Goal: Information Seeking & Learning: Learn about a topic

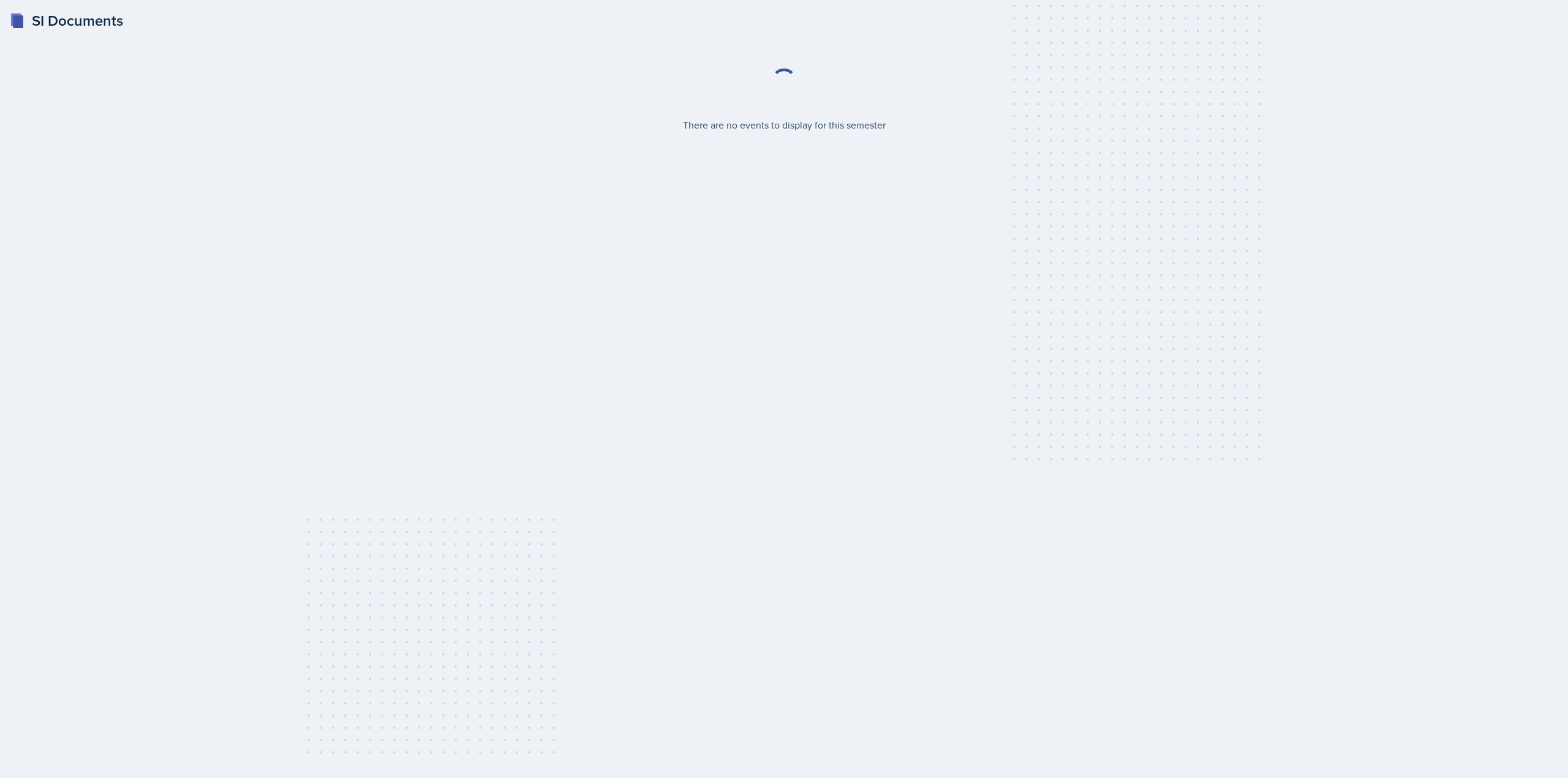
select select "2bed604d-1099-4043-b1bc-2365e8740244"
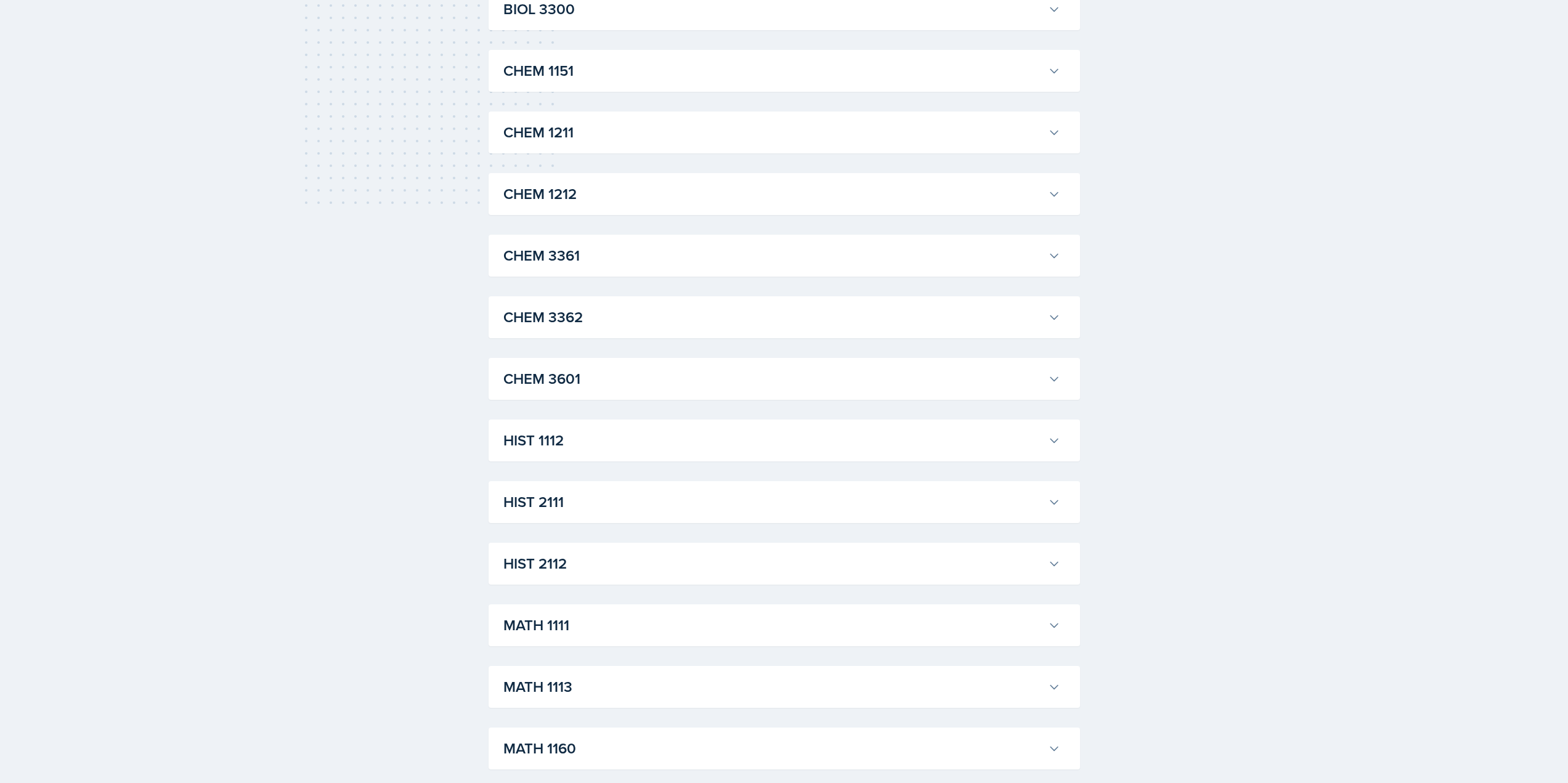
scroll to position [616, 0]
click at [561, 449] on h3 "HIST 2111" at bounding box center [774, 440] width 540 height 22
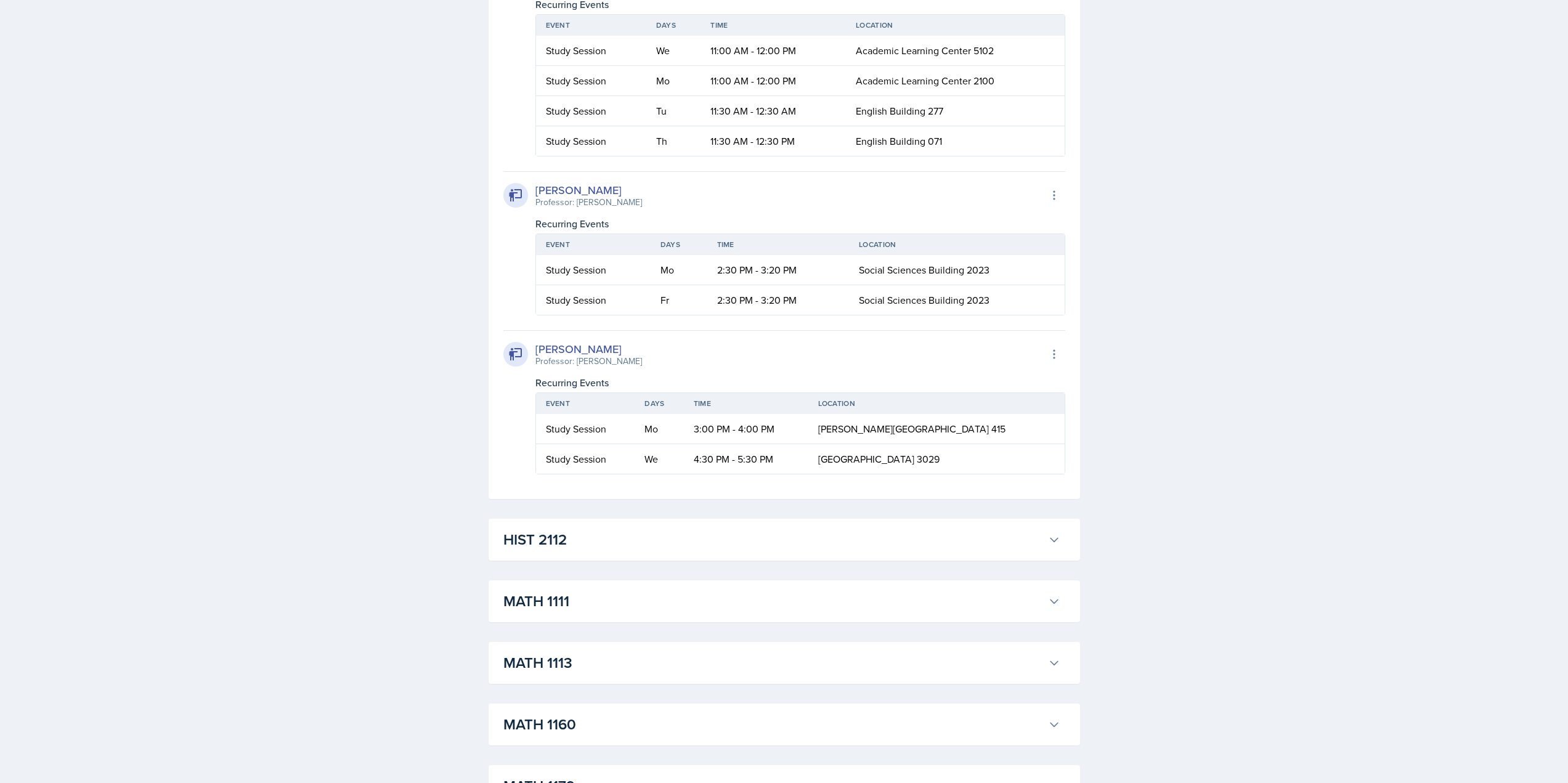
scroll to position [1602, 0]
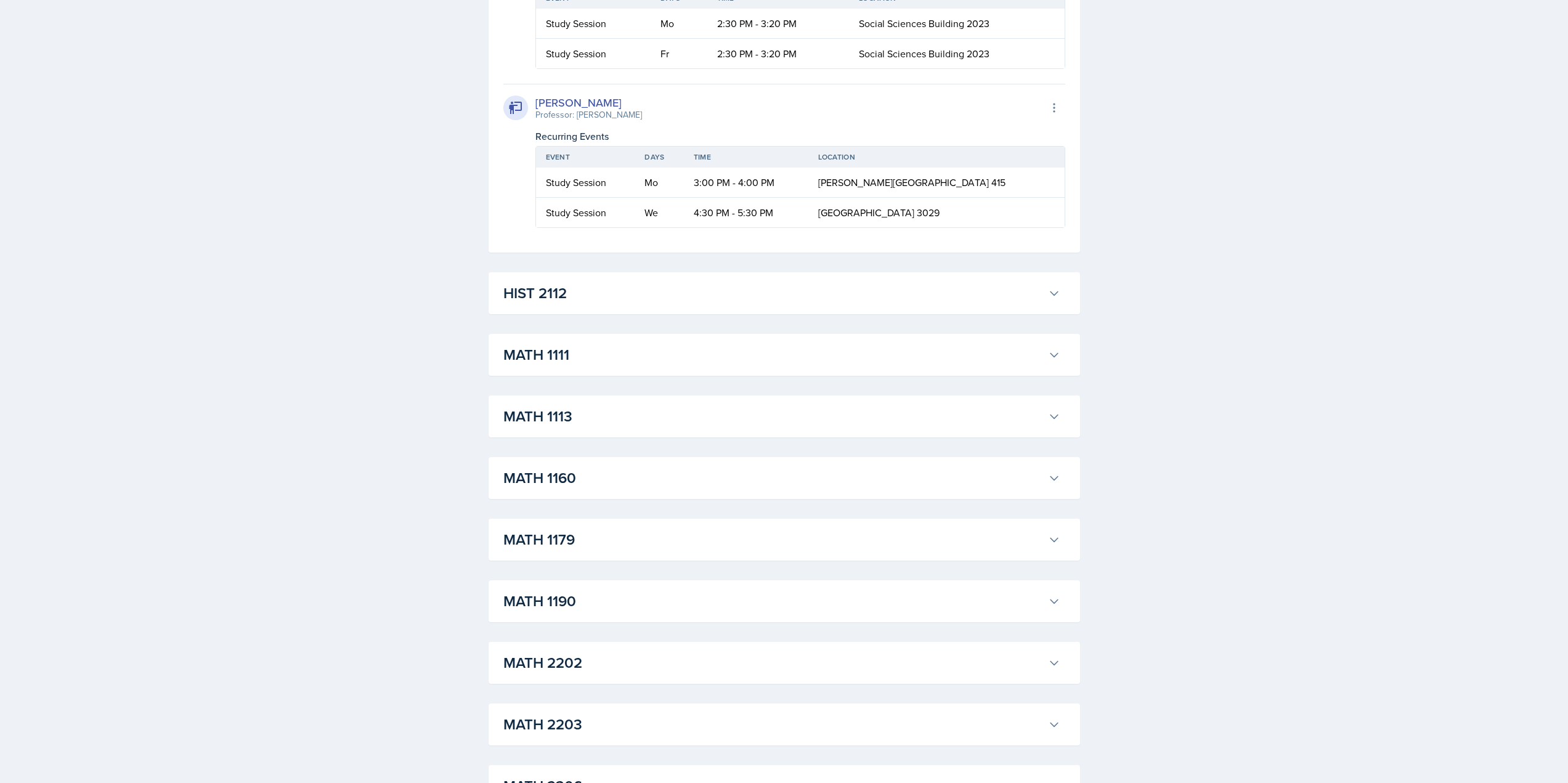
click at [589, 304] on h3 "HIST 2112" at bounding box center [774, 293] width 540 height 22
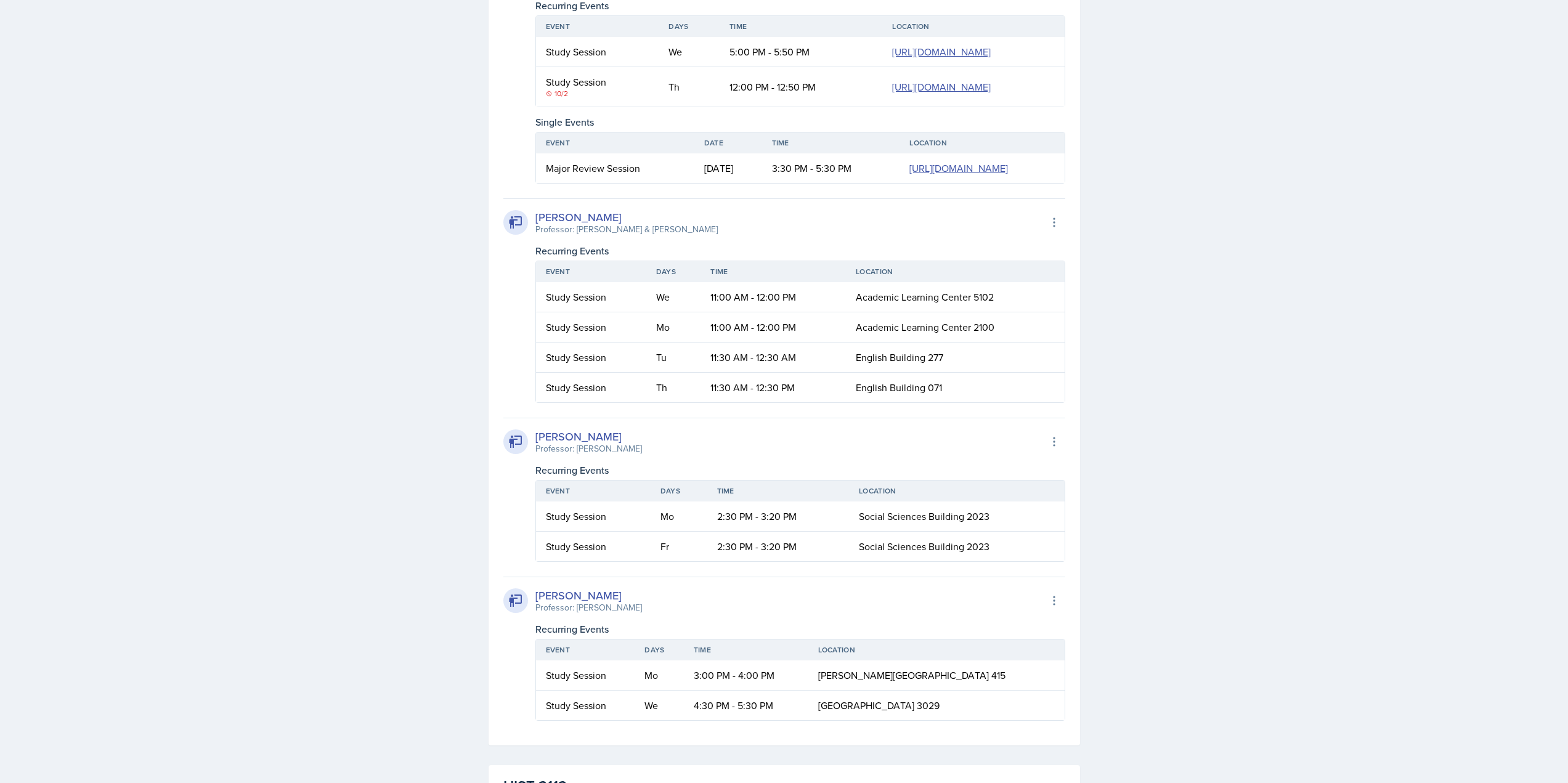
scroll to position [1048, 0]
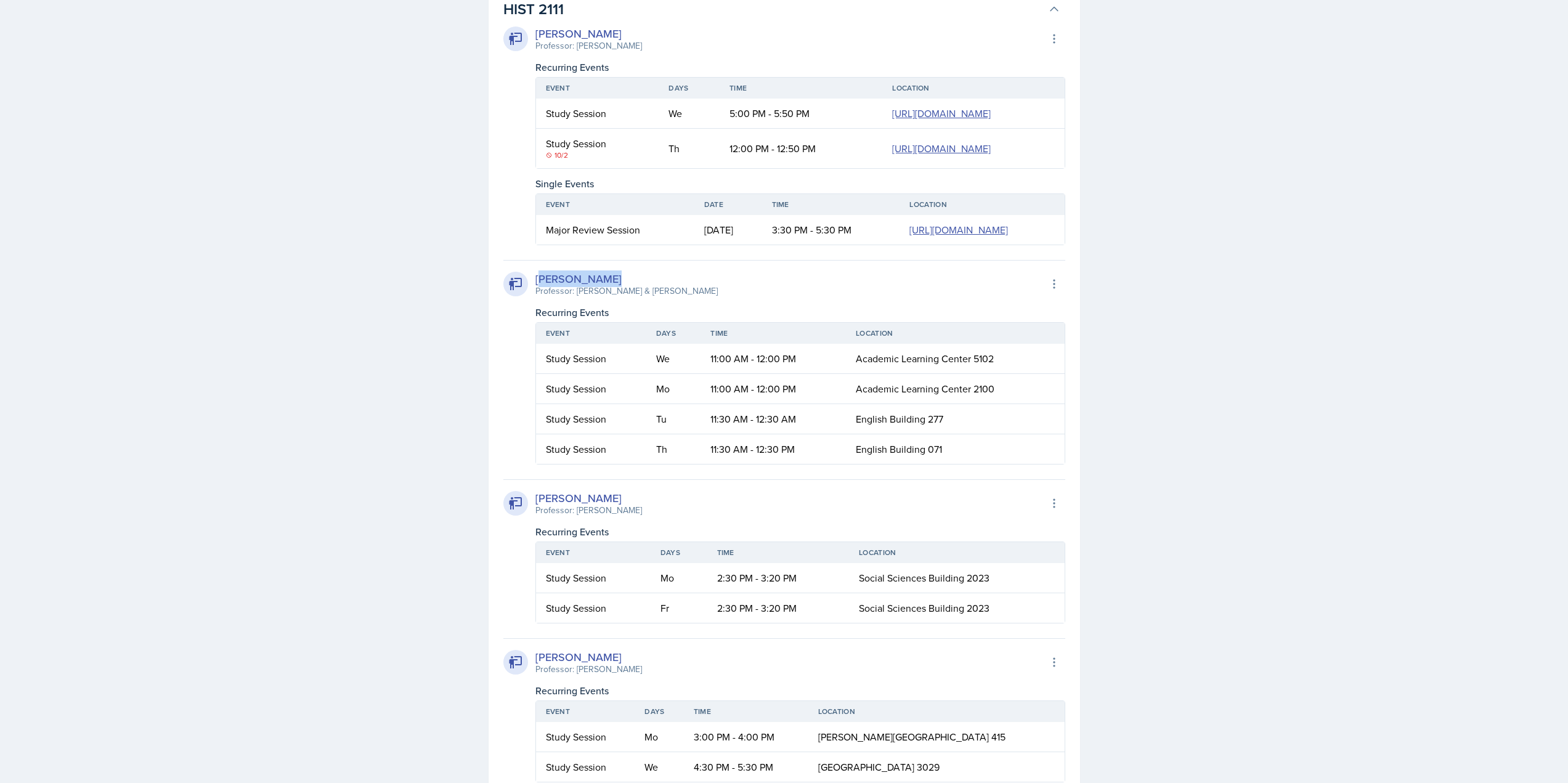
drag, startPoint x: 539, startPoint y: 420, endPoint x: 603, endPoint y: 414, distance: 64.3
click at [603, 287] on div "[PERSON_NAME]" at bounding box center [626, 278] width 183 height 16
click at [542, 297] on div "Professor: [PERSON_NAME] & [PERSON_NAME]" at bounding box center [626, 290] width 183 height 13
drag, startPoint x: 534, startPoint y: 433, endPoint x: 718, endPoint y: 432, distance: 184.0
click at [718, 297] on div "[PERSON_NAME] Professor: [PERSON_NAME] & [PERSON_NAME] Export to Google Calendar" at bounding box center [785, 284] width 562 height 27
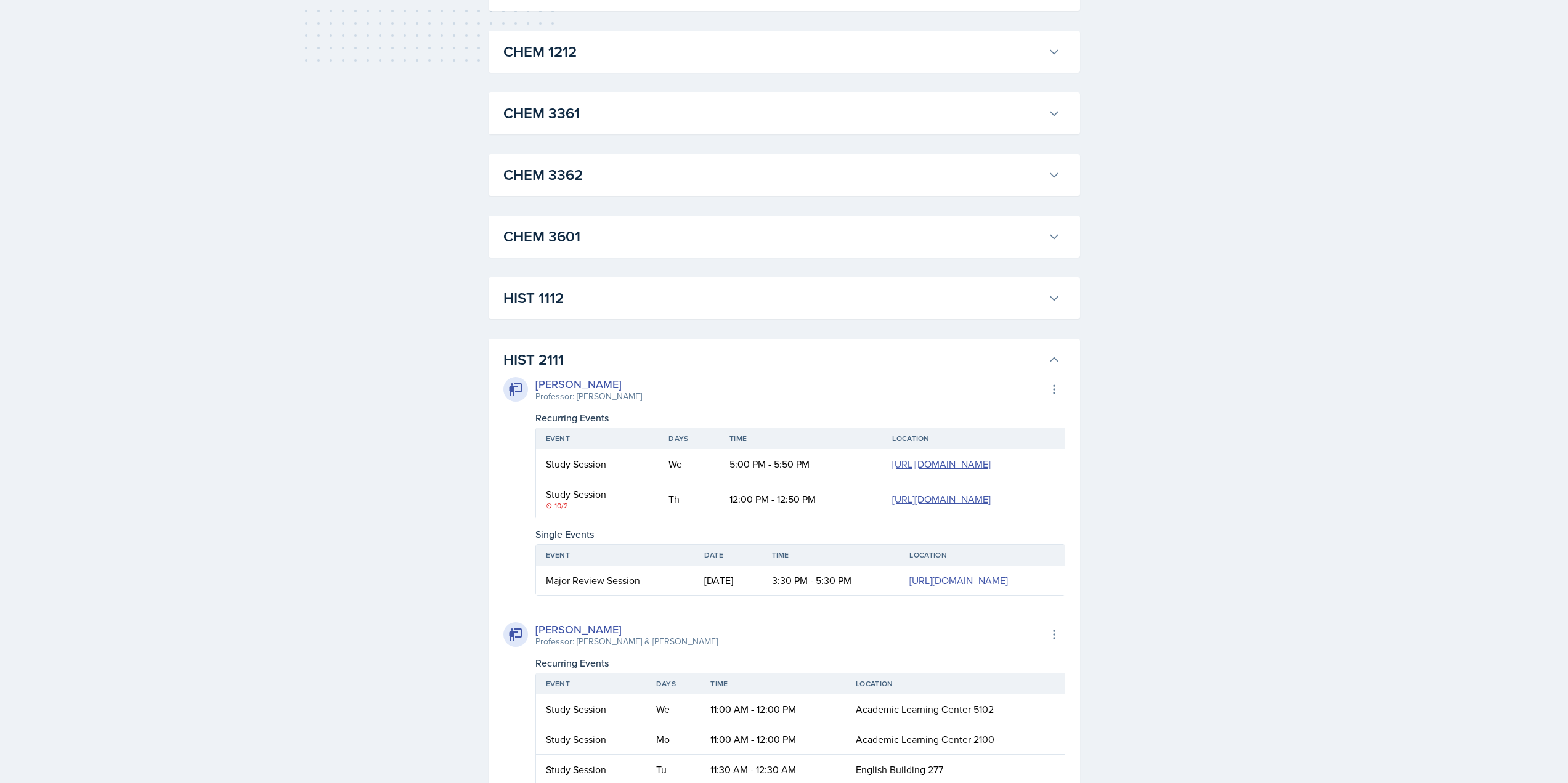
scroll to position [678, 0]
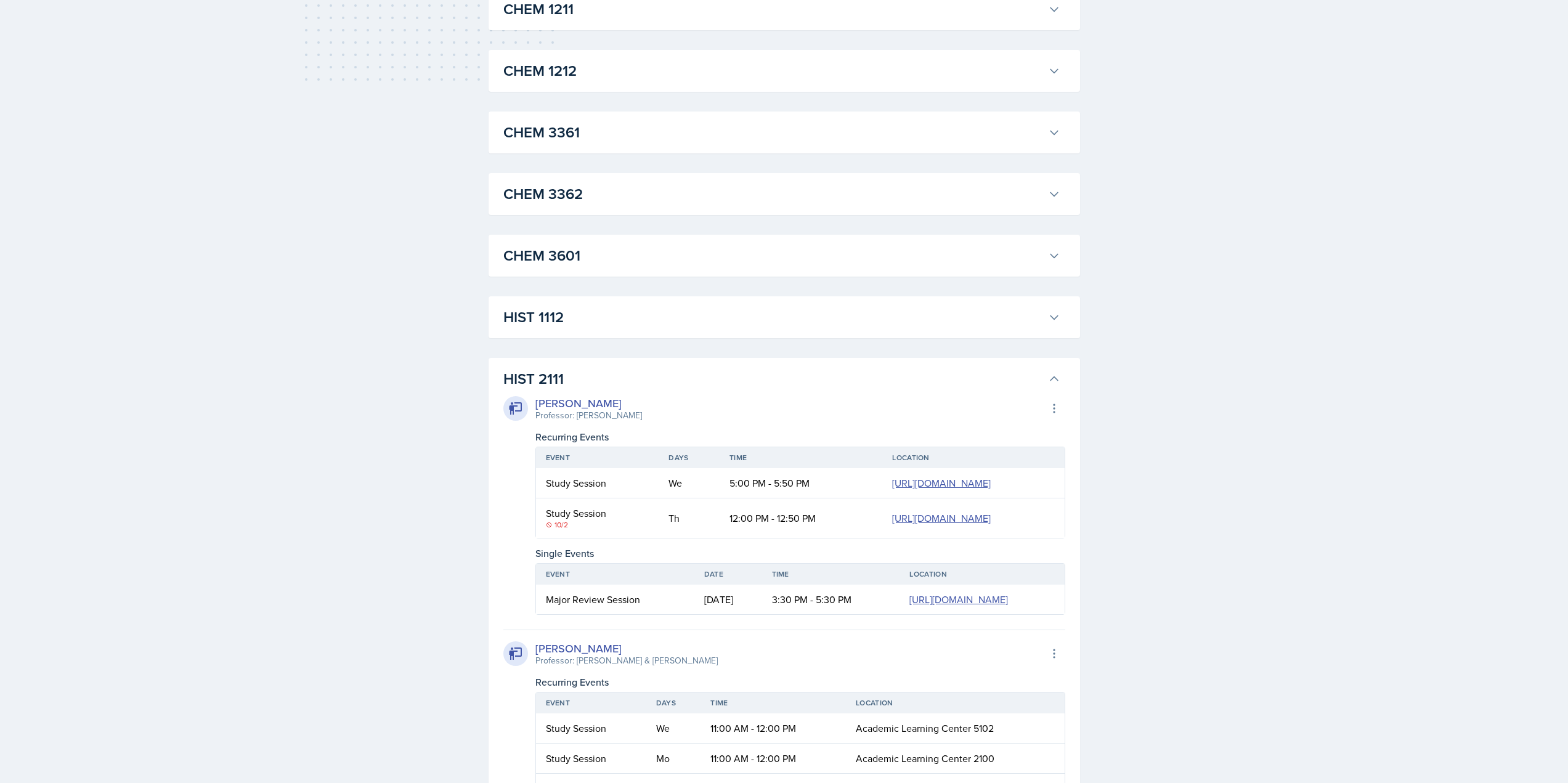
click at [539, 379] on h3 "HIST 2111" at bounding box center [774, 379] width 540 height 22
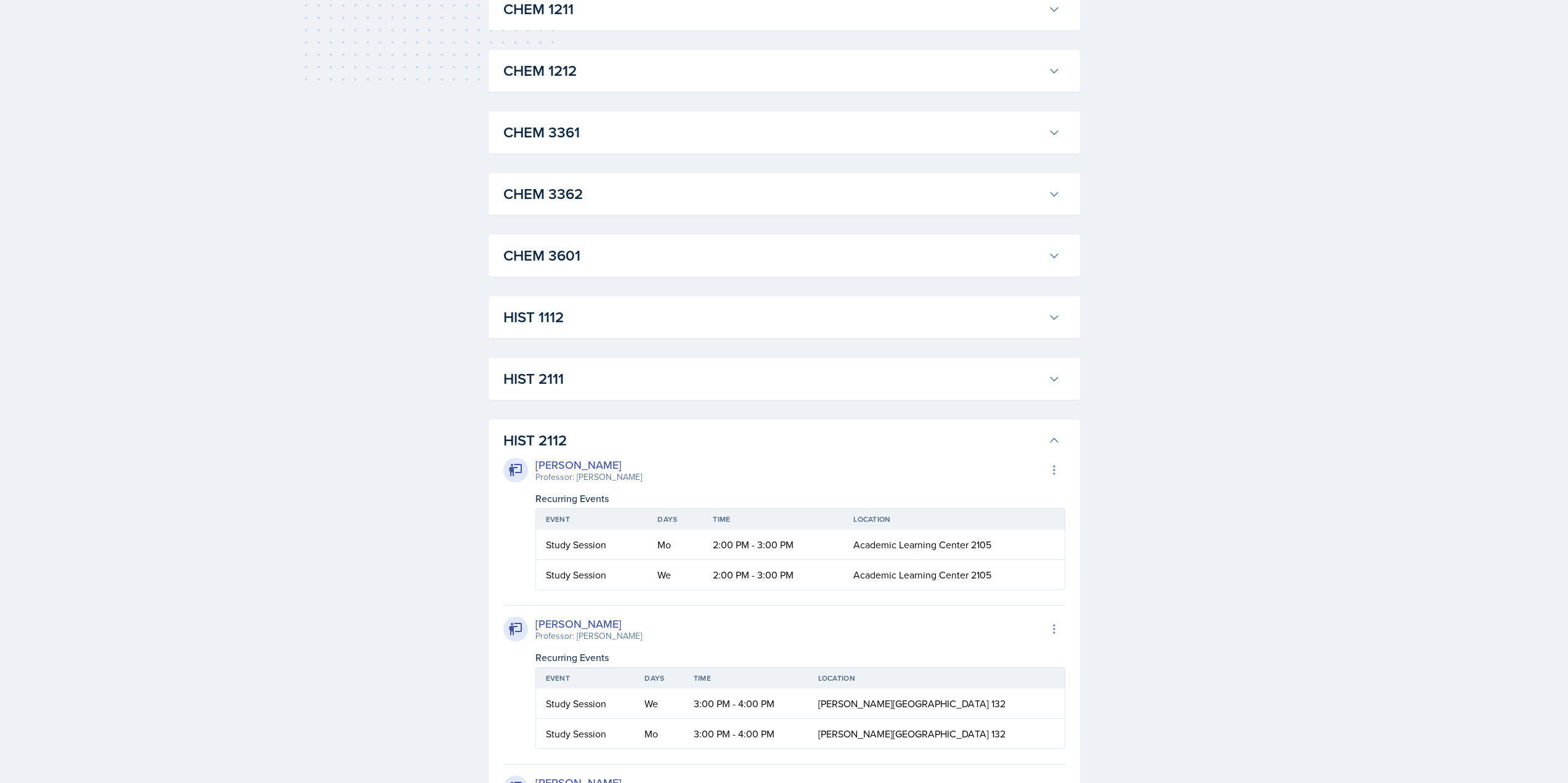
click at [555, 438] on h3 "HIST 2112" at bounding box center [774, 440] width 540 height 22
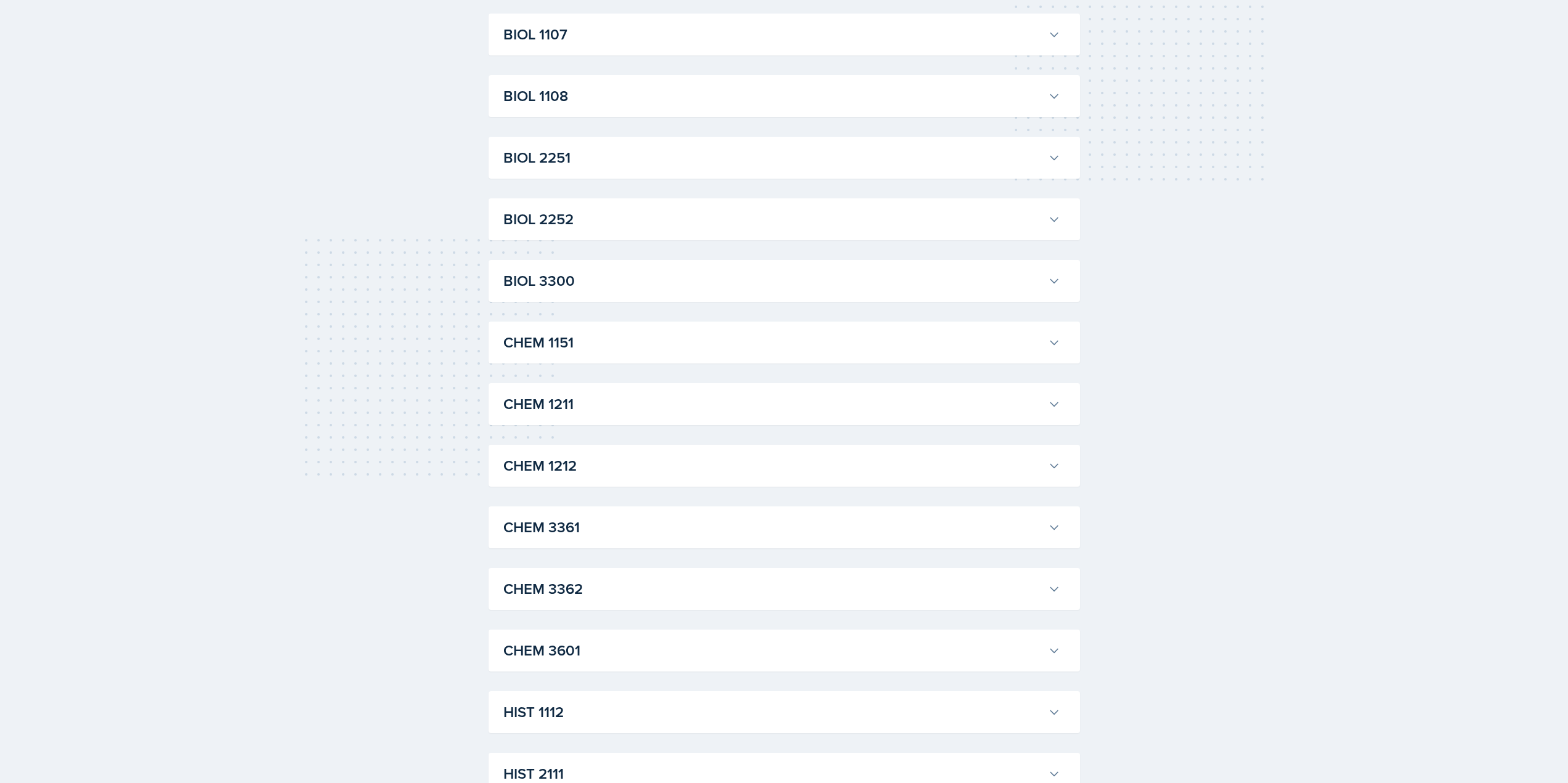
scroll to position [312, 0]
